Goal: Task Accomplishment & Management: Manage account settings

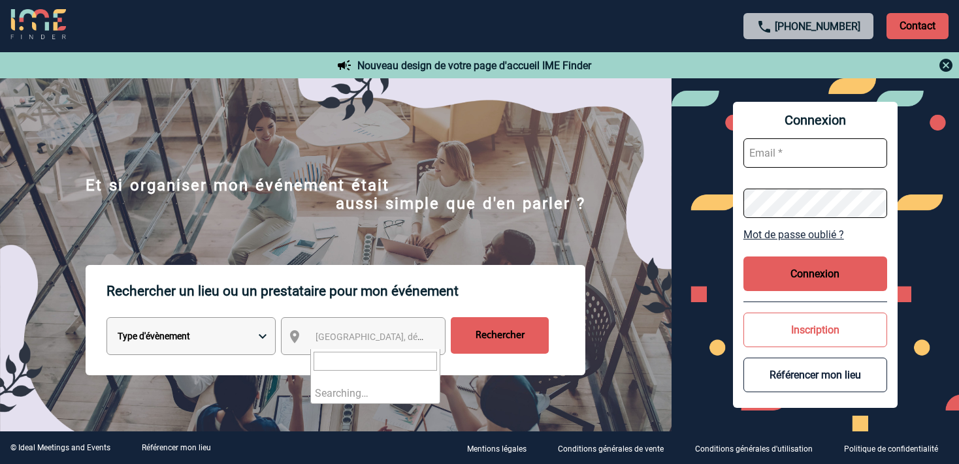
click at [360, 346] on span "[GEOGRAPHIC_DATA], département, région..." at bounding box center [375, 337] width 130 height 18
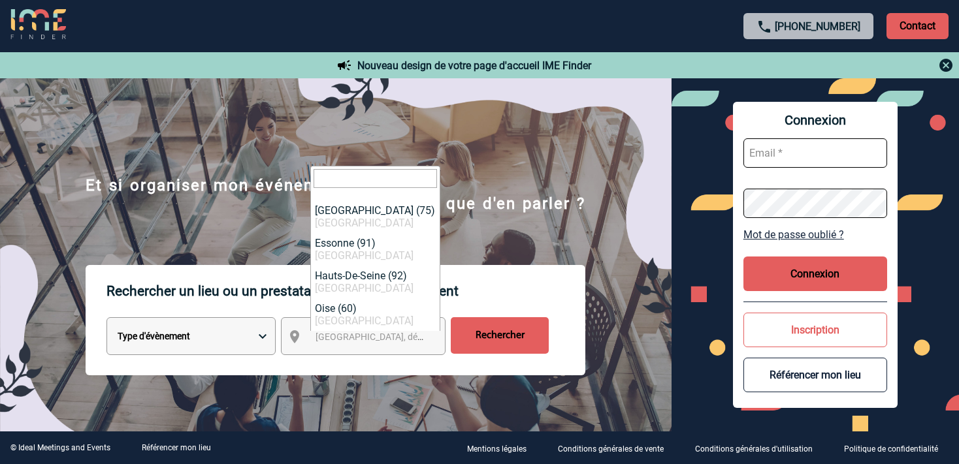
click at [382, 346] on span "[GEOGRAPHIC_DATA], département, région..." at bounding box center [375, 337] width 130 height 18
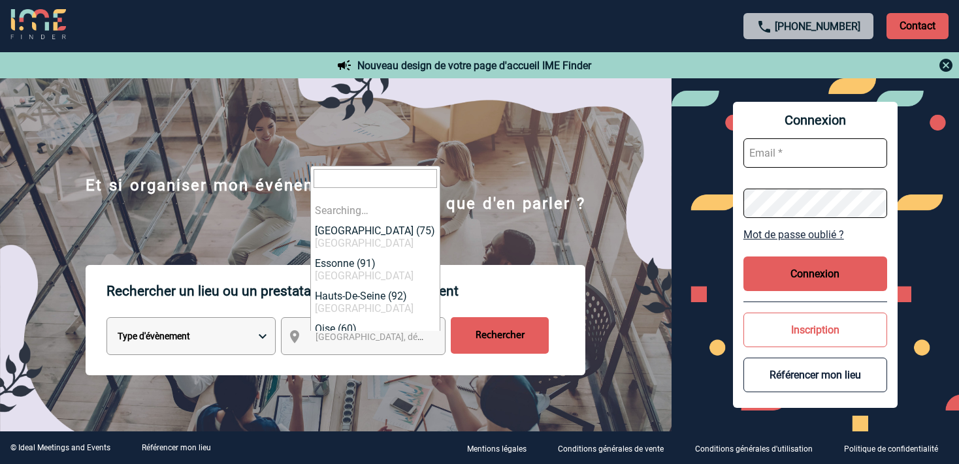
click at [349, 338] on span "[GEOGRAPHIC_DATA], département, région..." at bounding box center [406, 337] width 182 height 10
click at [333, 342] on span "[GEOGRAPHIC_DATA], département, région..." at bounding box center [406, 337] width 182 height 10
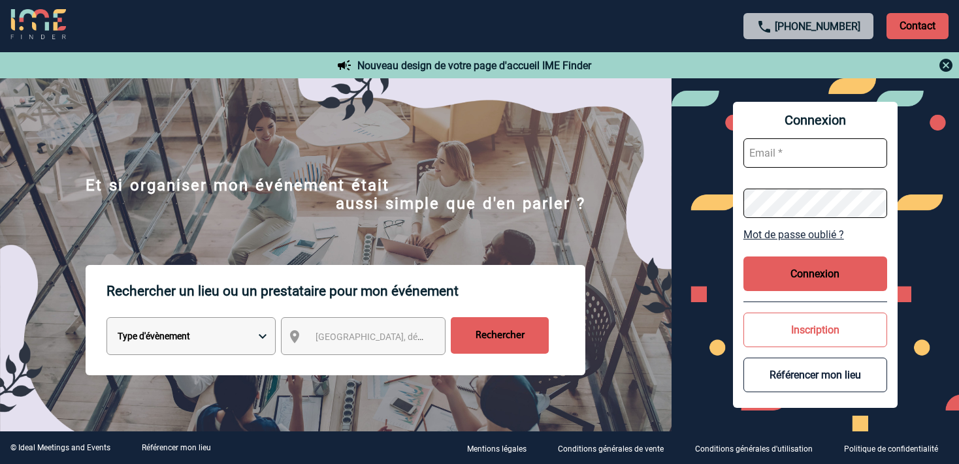
click at [369, 331] on span "[GEOGRAPHIC_DATA], département, région..." at bounding box center [375, 337] width 130 height 18
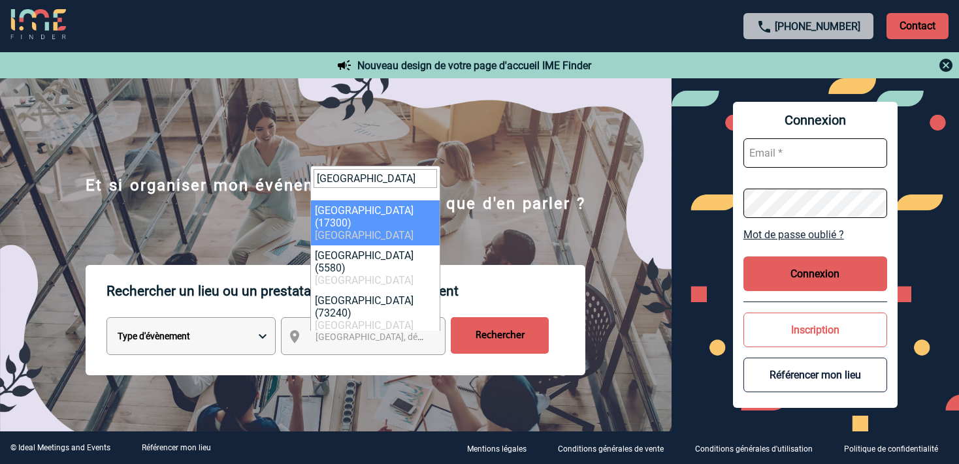
type input "rochefort"
select select "27566"
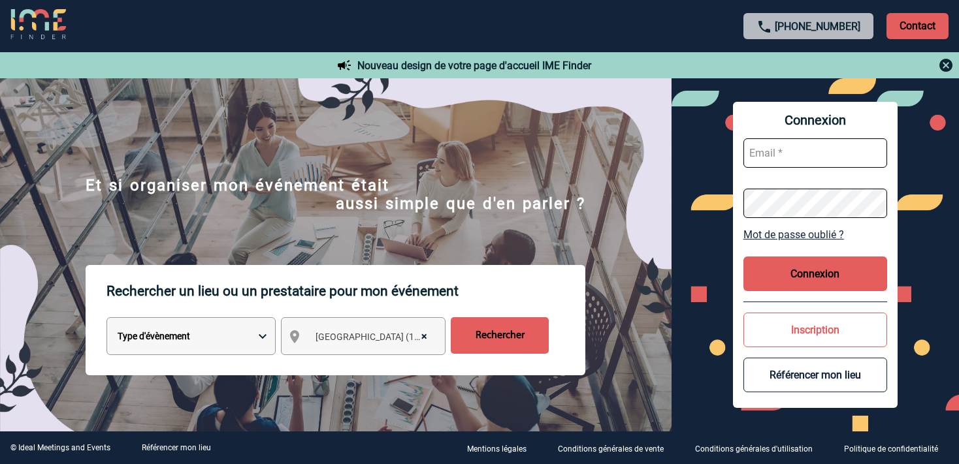
click at [493, 351] on input "Rechercher" at bounding box center [500, 335] width 98 height 37
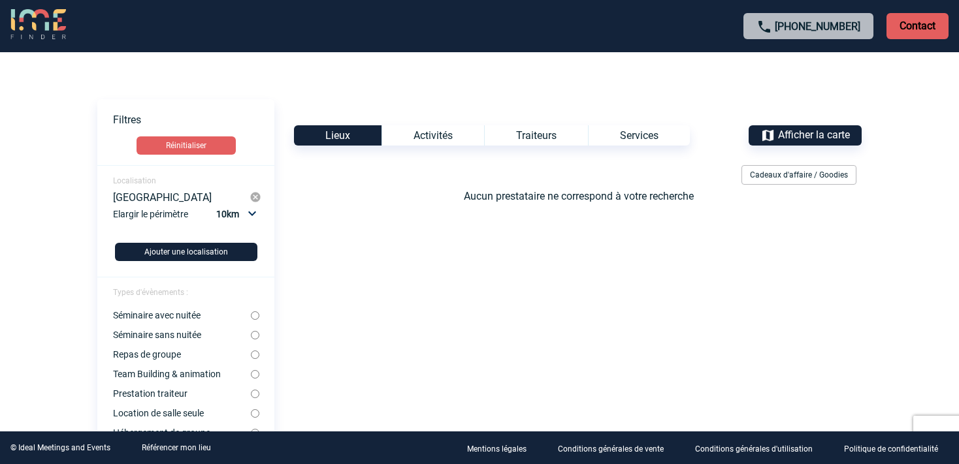
click option "10km" at bounding box center [0, 0] width 0 height 0
click at [213, 206] on select "Non 10km 20km 50km" at bounding box center [235, 214] width 44 height 17
click option "20km" at bounding box center [0, 0] width 0 height 0
click at [213, 206] on select "Non 10km 20km 50km" at bounding box center [235, 214] width 44 height 17
select select "50"
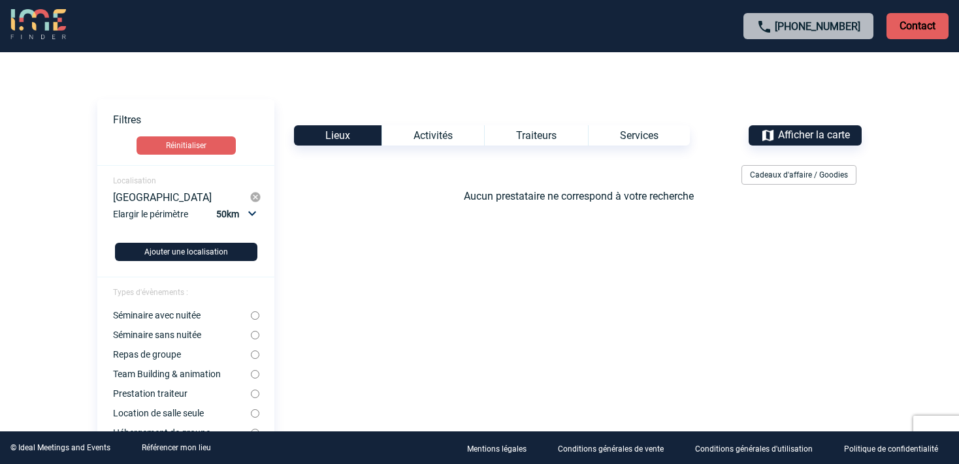
click option "50km" at bounding box center [0, 0] width 0 height 0
click at [166, 216] on div "Elargir le périmètre Non 10km 20km 50km" at bounding box center [187, 219] width 148 height 27
click at [257, 197] on img at bounding box center [255, 197] width 12 height 12
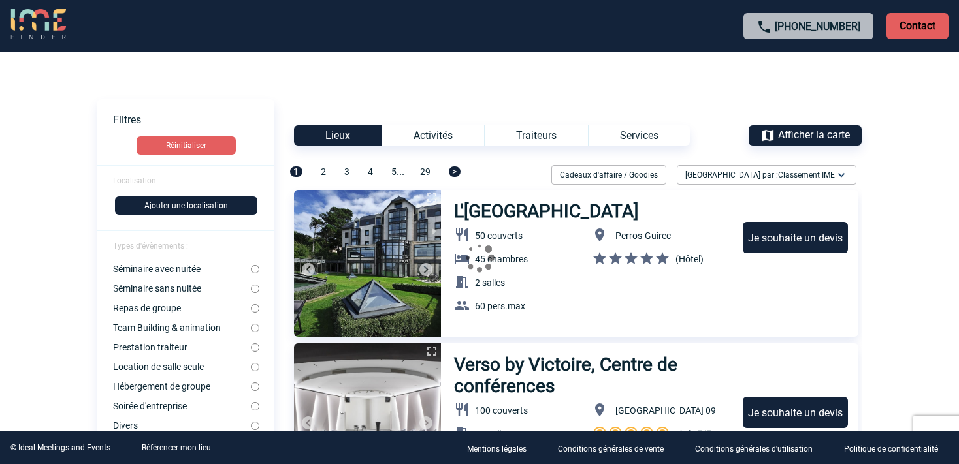
click at [140, 182] on span "Localisation" at bounding box center [134, 180] width 43 height 9
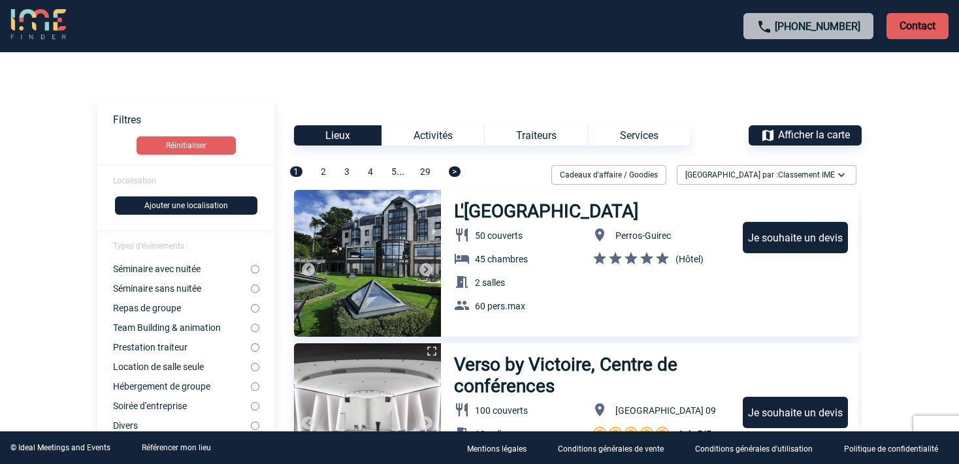
click at [155, 213] on button "Ajouter une localisation" at bounding box center [186, 206] width 142 height 18
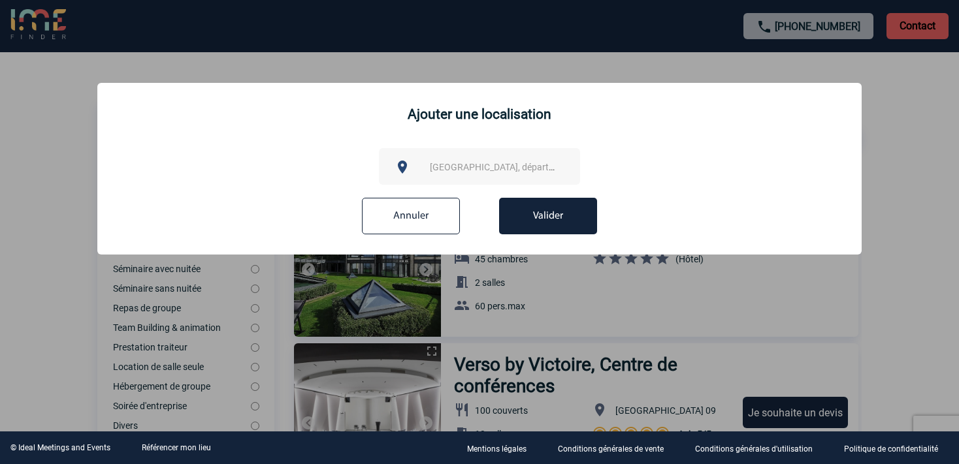
click at [482, 179] on div "[GEOGRAPHIC_DATA], département, région..." at bounding box center [479, 166] width 201 height 37
click at [507, 159] on div "[GEOGRAPHIC_DATA], département, région..." at bounding box center [479, 166] width 201 height 37
click at [496, 169] on span "[GEOGRAPHIC_DATA], département, région..." at bounding box center [521, 167] width 182 height 10
type input "&"
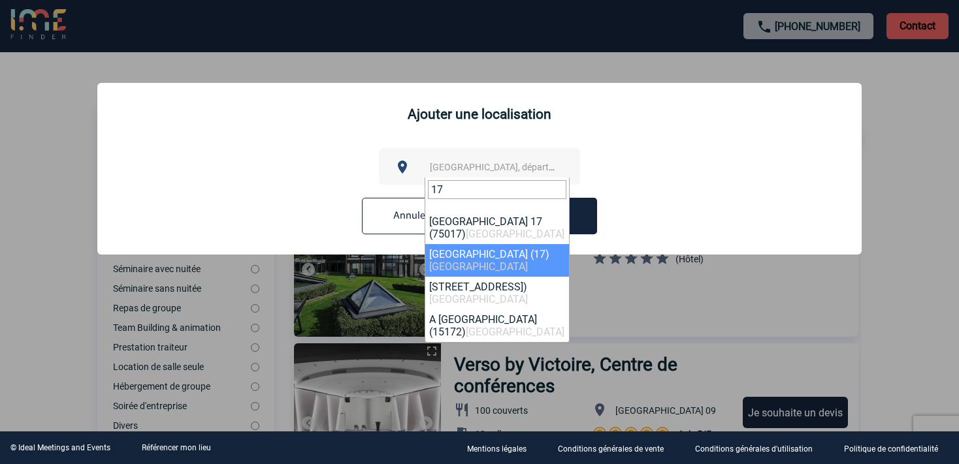
type input "17"
select select "27275"
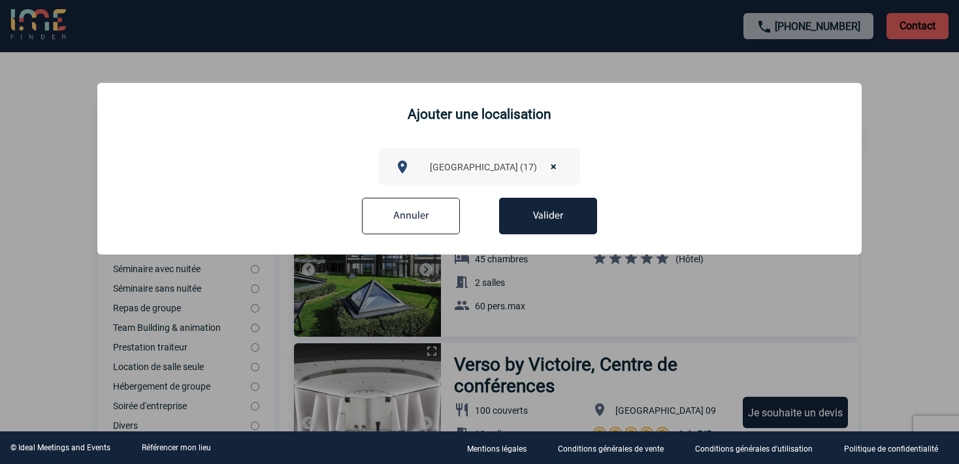
click at [542, 229] on button "Valider" at bounding box center [548, 216] width 98 height 37
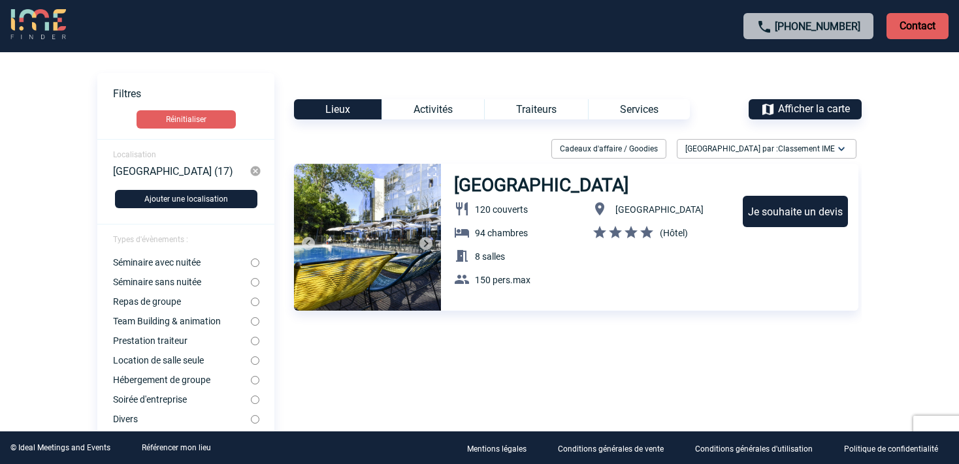
scroll to position [34, 0]
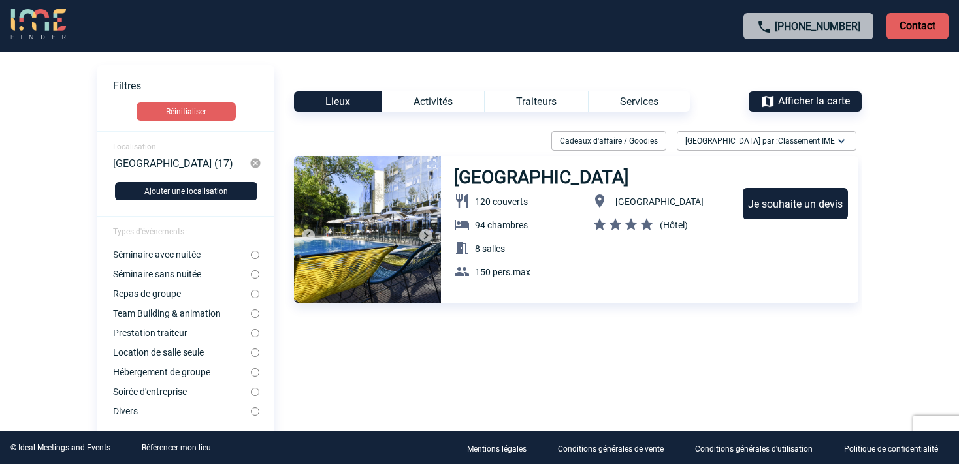
click at [406, 103] on div "Activités" at bounding box center [432, 101] width 103 height 20
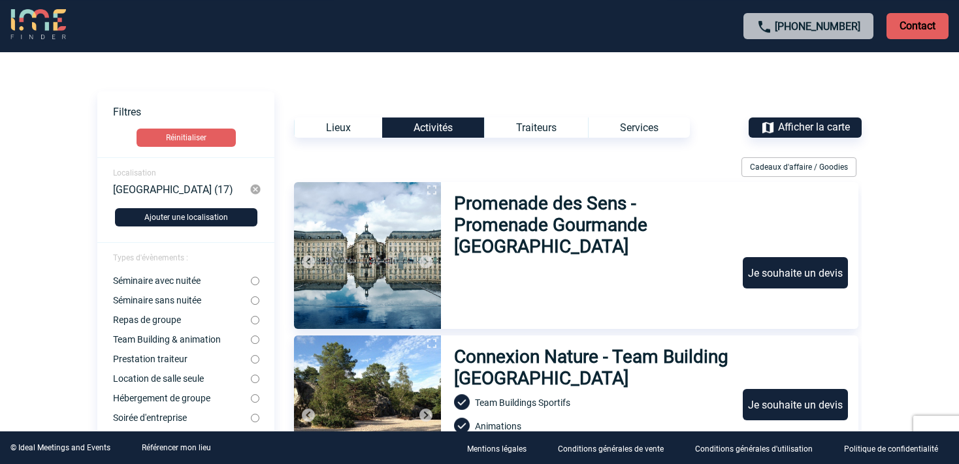
scroll to position [0, 0]
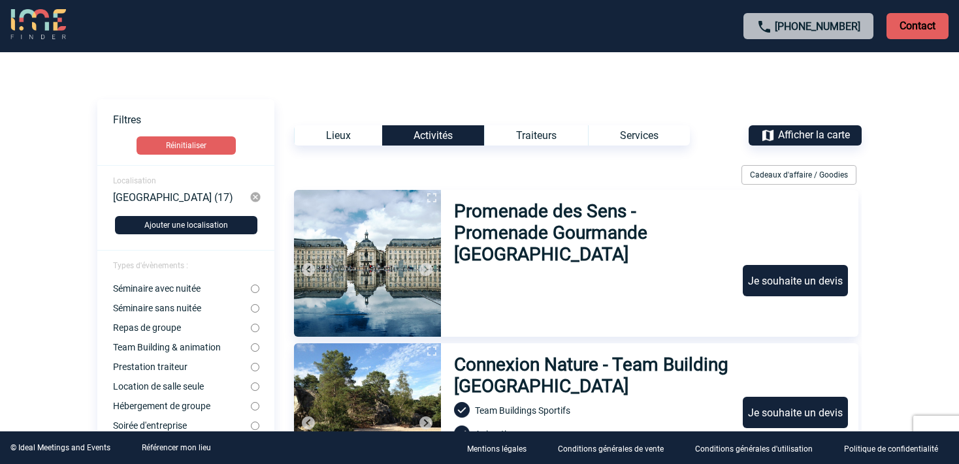
click at [556, 135] on div "Traiteurs" at bounding box center [536, 135] width 104 height 20
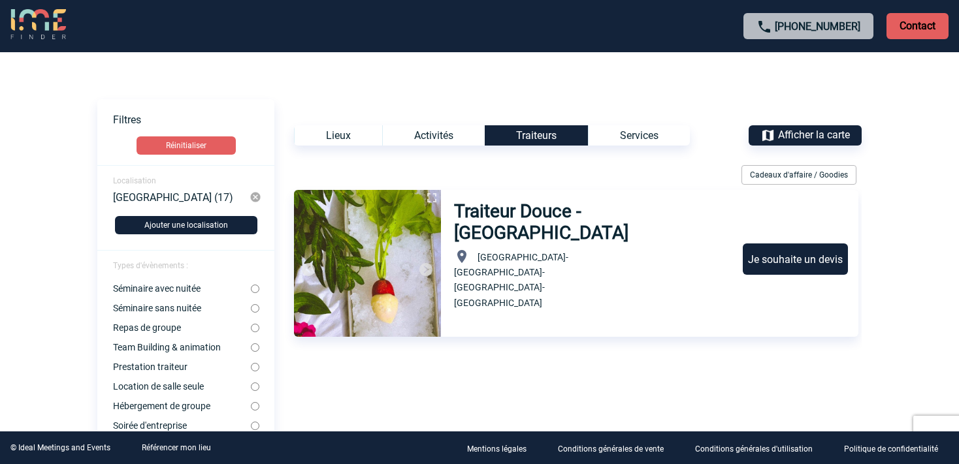
click at [628, 135] on div "Services" at bounding box center [639, 135] width 102 height 20
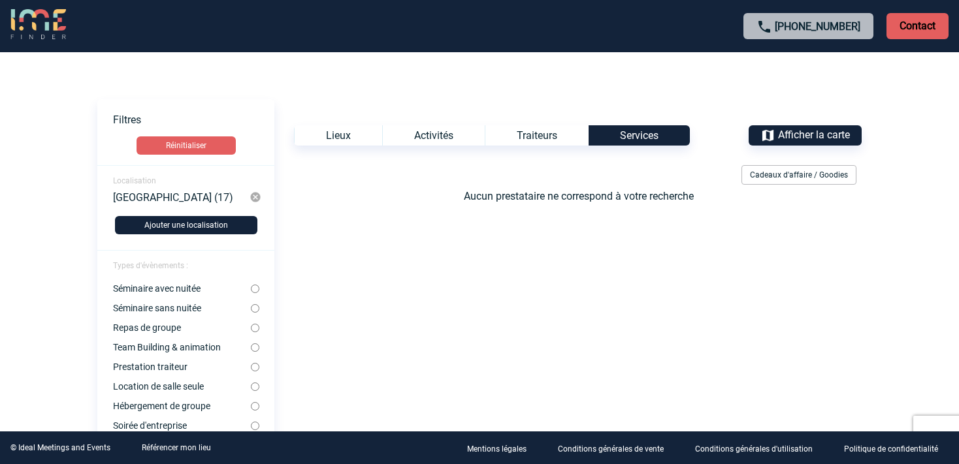
click at [54, 30] on img at bounding box center [38, 24] width 56 height 31
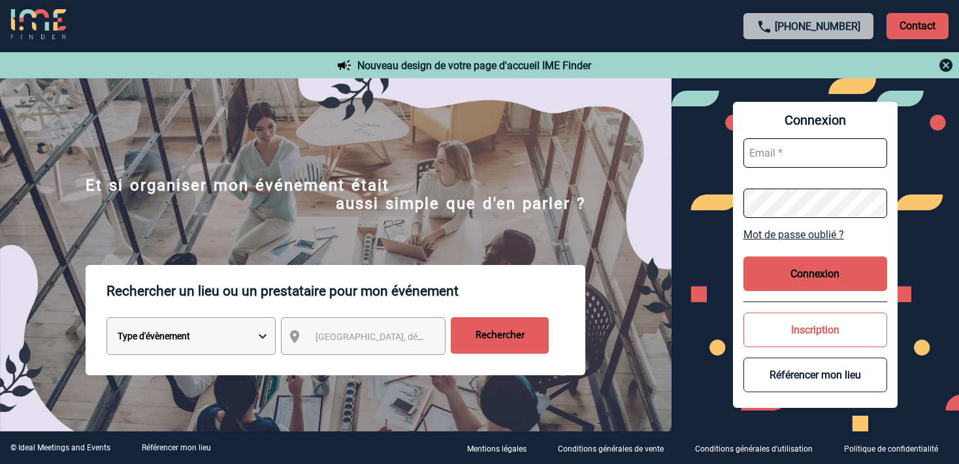
click at [790, 165] on input "text" at bounding box center [815, 152] width 144 height 29
click at [791, 157] on input "text" at bounding box center [815, 152] width 144 height 29
type input "M"
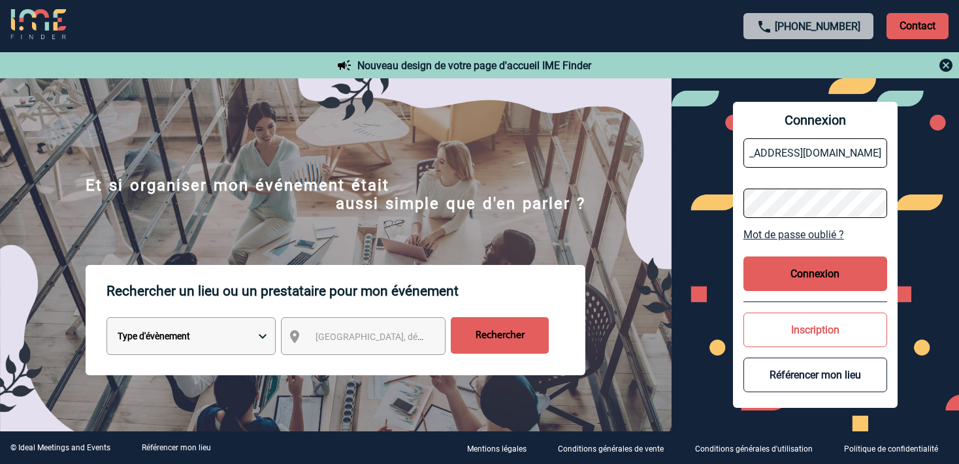
type input "mercurerochefortcommercial@gmail.com"
click at [811, 261] on button "Connexion" at bounding box center [815, 274] width 144 height 35
click at [814, 231] on link "Mot de passe oublié ?" at bounding box center [815, 235] width 144 height 12
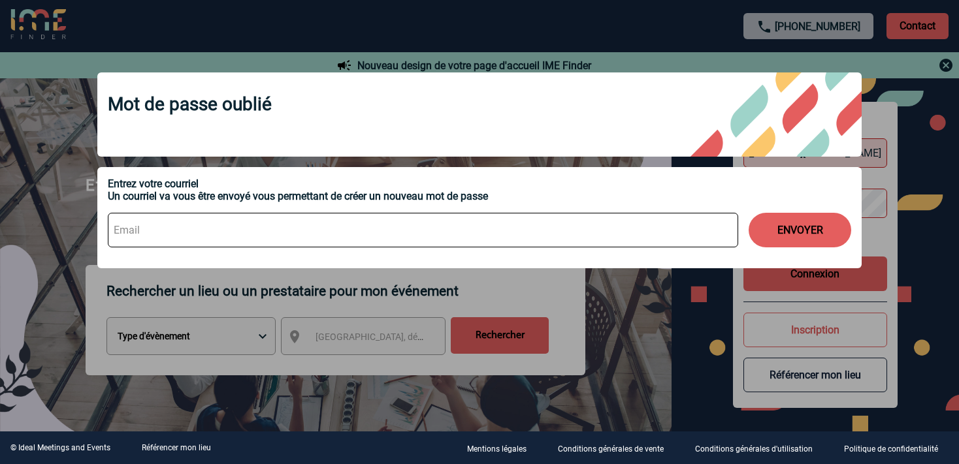
click at [312, 226] on input at bounding box center [423, 230] width 630 height 35
type input "mercurerochefortcommercial@gmail.com"
click at [777, 231] on button "ENVOYER" at bounding box center [799, 230] width 103 height 35
